Goal: Navigation & Orientation: Find specific page/section

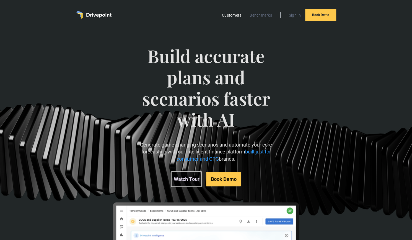
click at [232, 16] on link "Customers" at bounding box center [231, 15] width 25 height 7
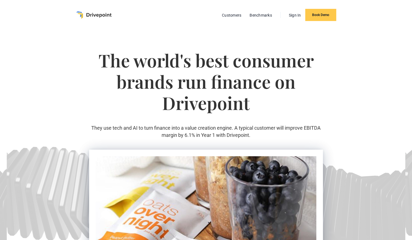
click at [98, 17] on img "home" at bounding box center [93, 15] width 35 height 8
